Goal: Find specific page/section: Find specific page/section

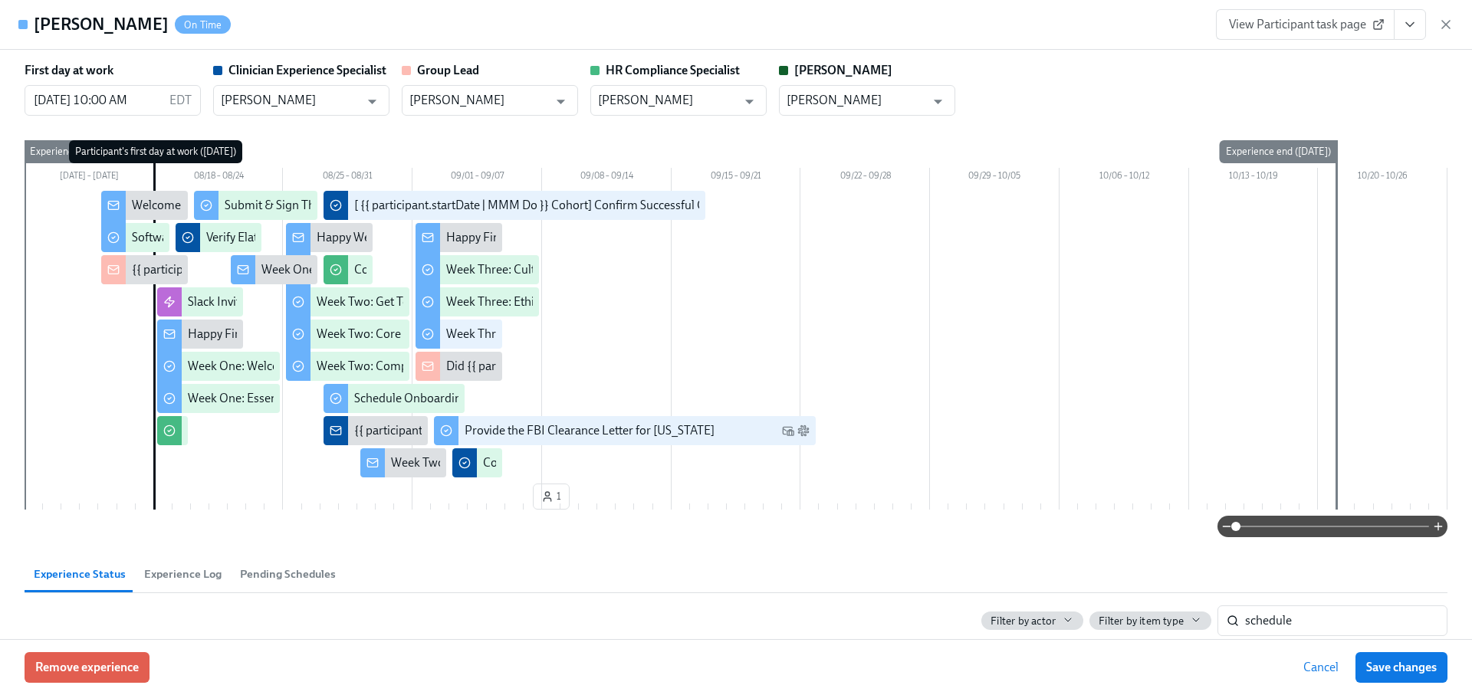
scroll to position [192, 0]
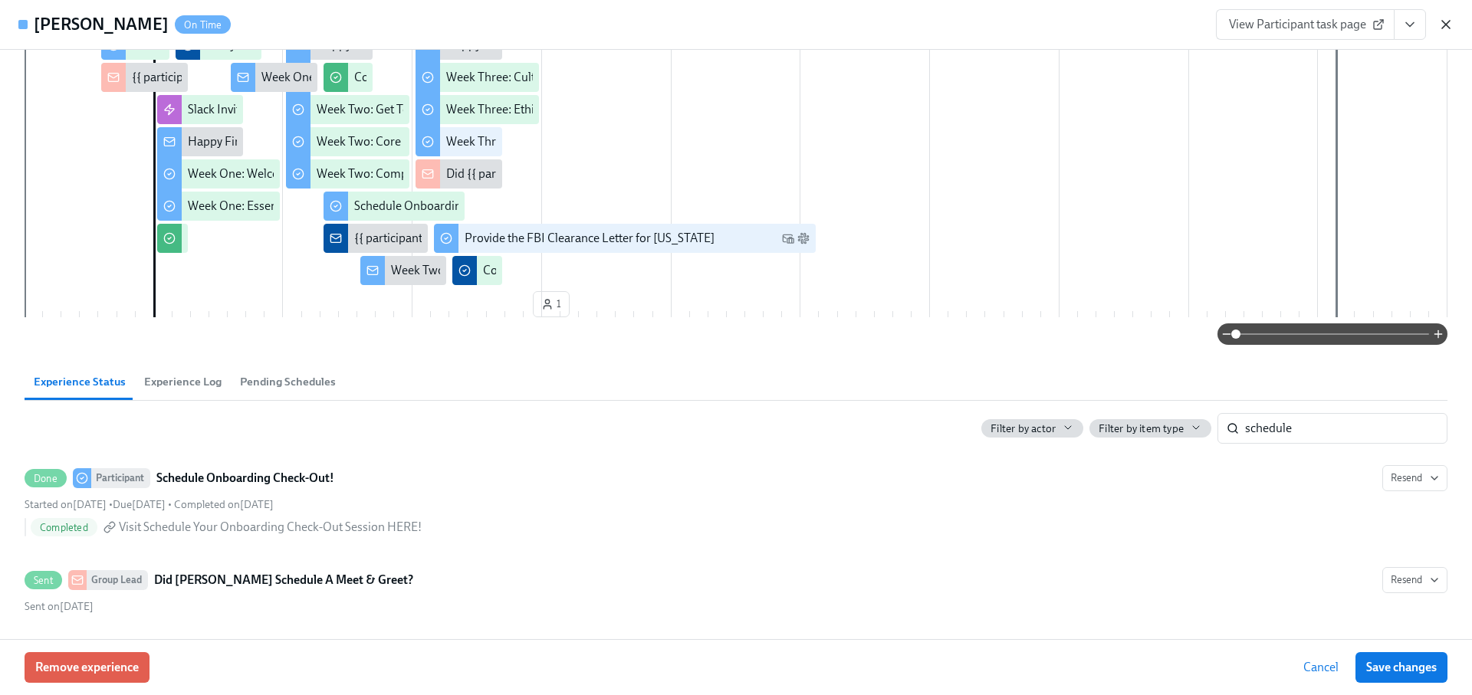
click at [1447, 22] on icon "button" at bounding box center [1446, 25] width 8 height 8
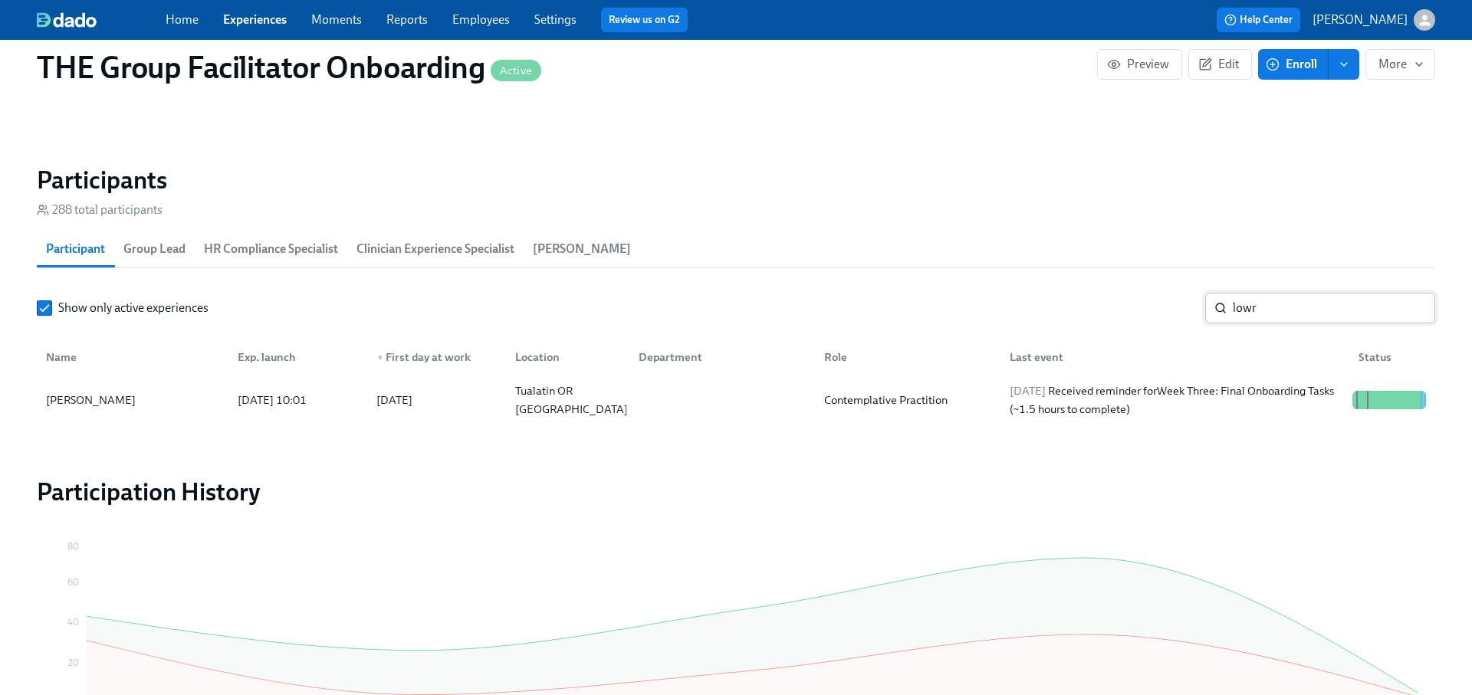
click at [1262, 306] on input "lowr" at bounding box center [1334, 308] width 202 height 31
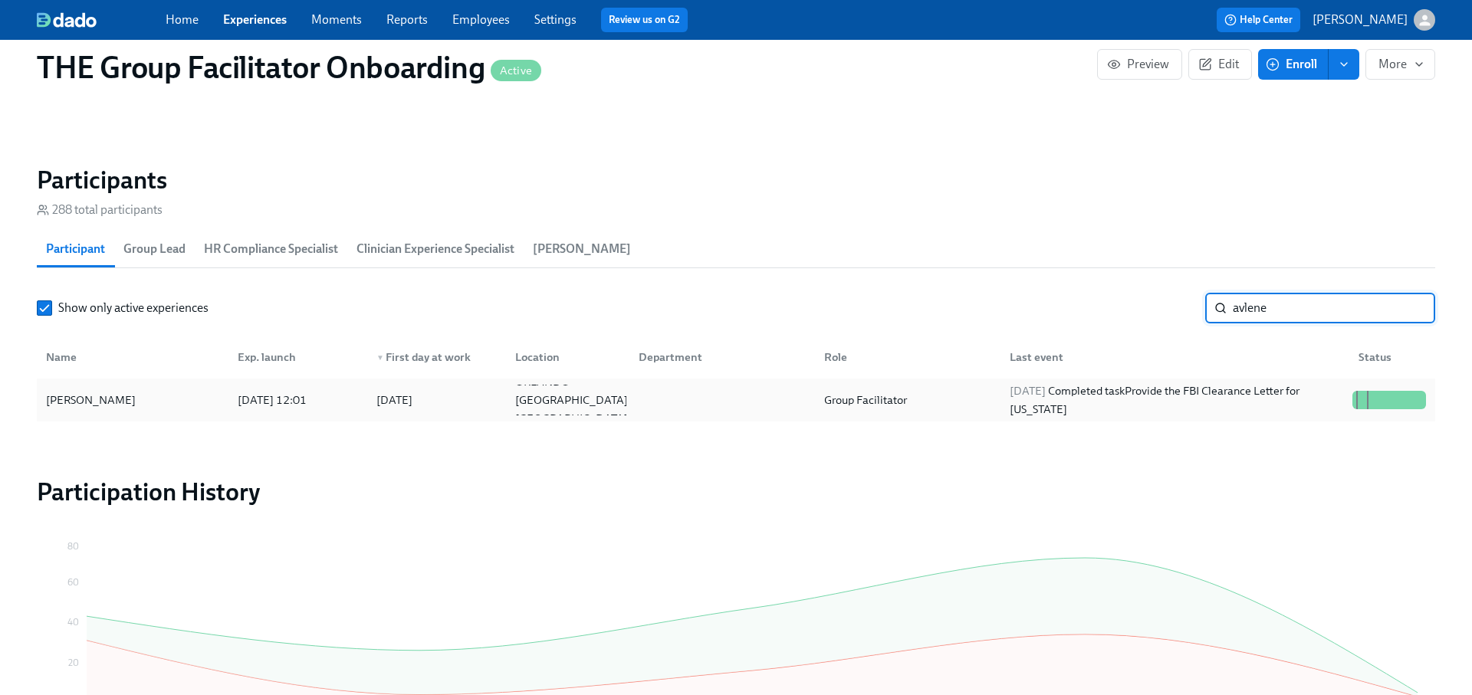
type input "avlene"
click at [1188, 389] on div "[DATE] Completed task Provide the FBI Clearance Letter for [US_STATE]" at bounding box center [1174, 400] width 343 height 37
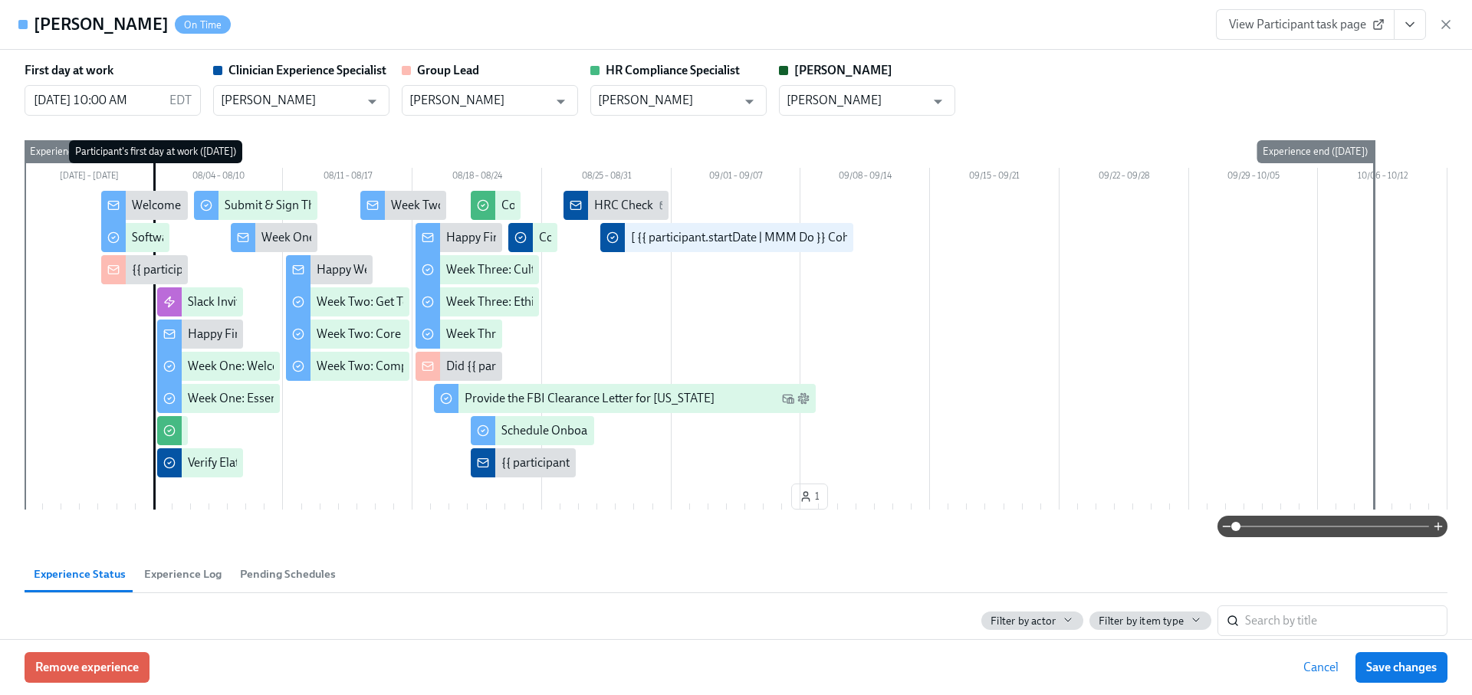
click at [1409, 31] on icon "View task page" at bounding box center [1409, 24] width 15 height 15
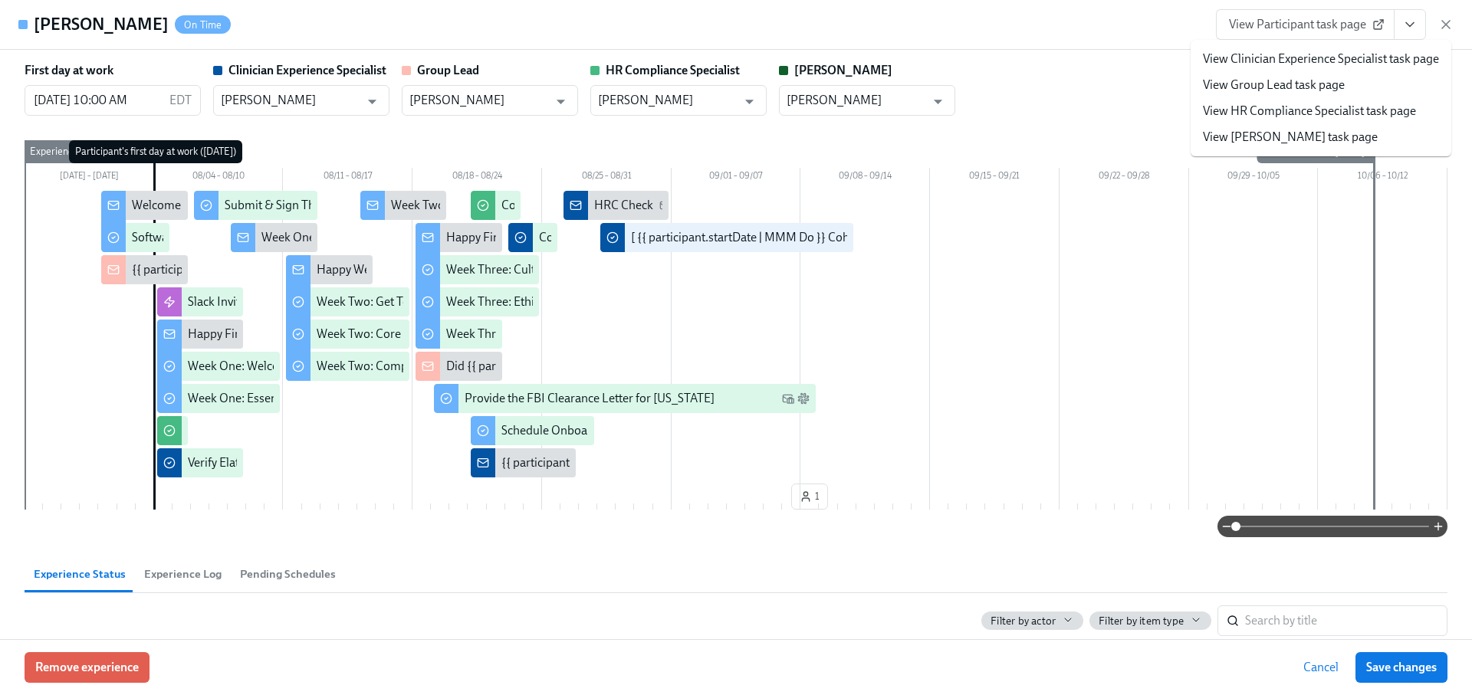
click at [1341, 59] on link "View Clinician Experience Specialist task page" at bounding box center [1321, 59] width 236 height 17
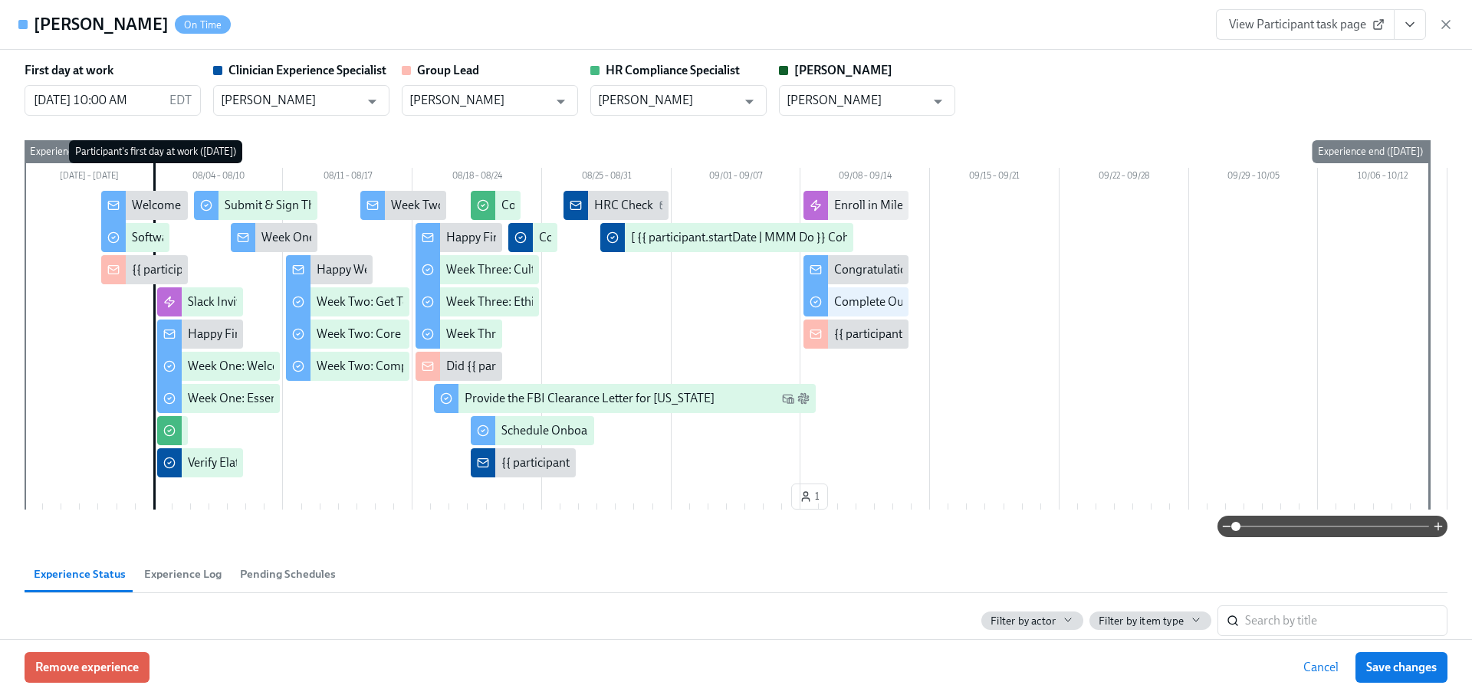
click at [1441, 25] on icon "button" at bounding box center [1445, 24] width 15 height 15
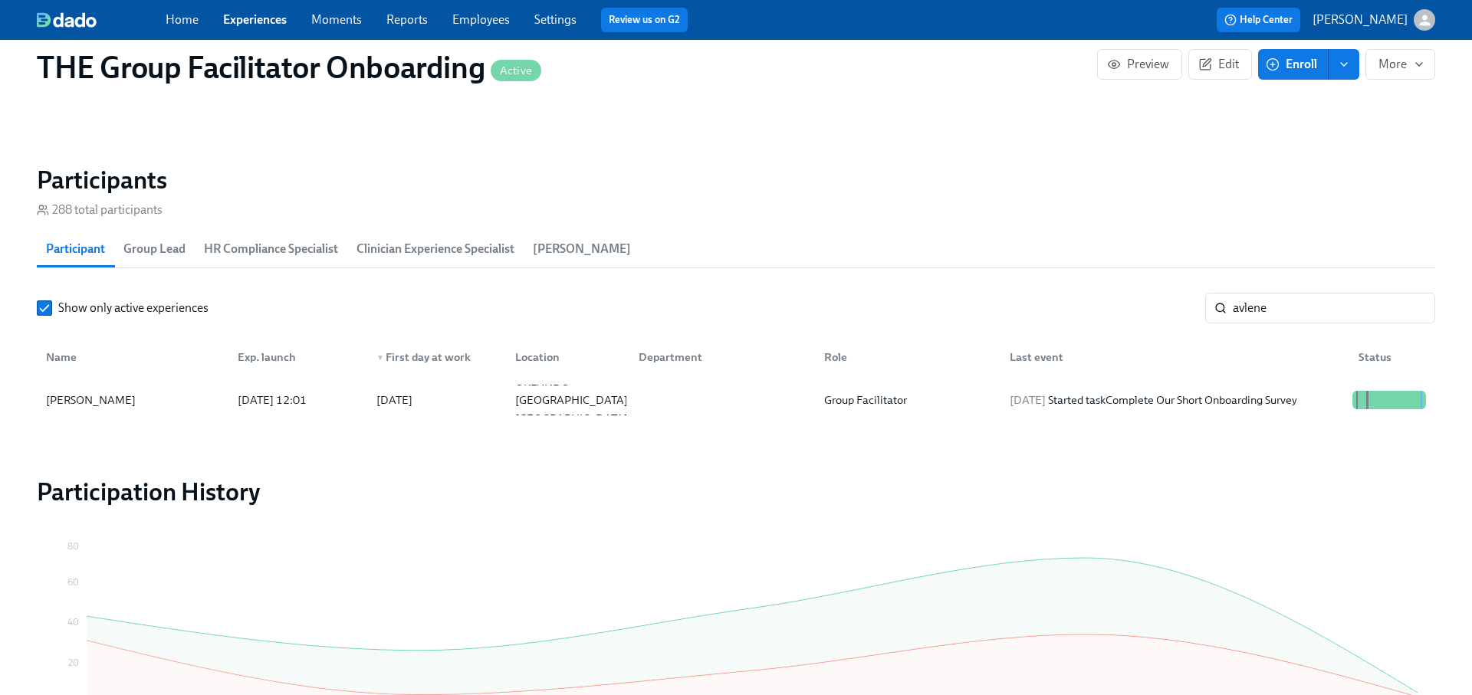
click at [1410, 307] on input "avlene" at bounding box center [1334, 308] width 202 height 31
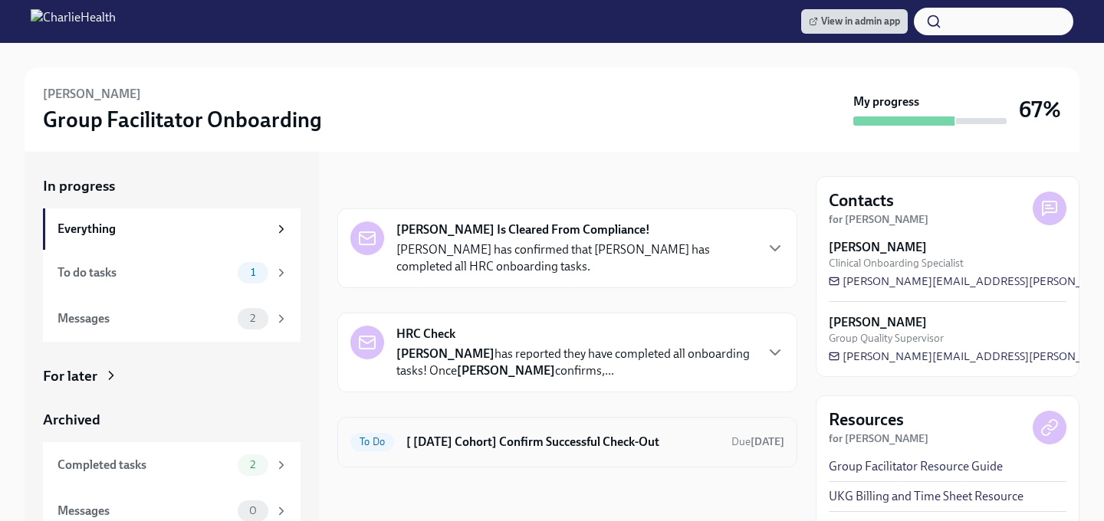
click at [515, 443] on h6 "[ [DATE] Cohort] Confirm Successful Check-Out" at bounding box center [562, 442] width 313 height 17
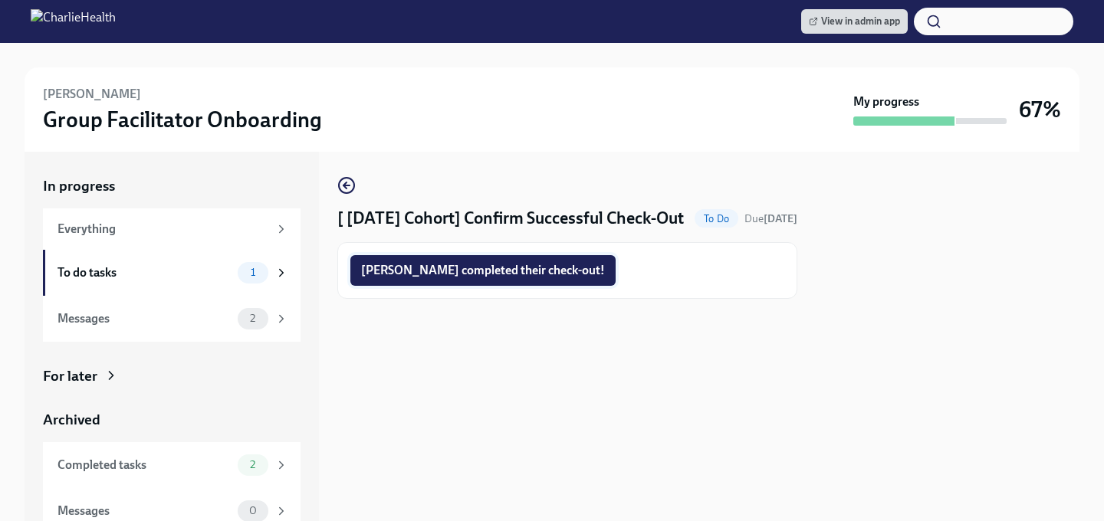
click at [477, 283] on button "[PERSON_NAME] completed their check-out!" at bounding box center [482, 270] width 265 height 31
